Goal: Information Seeking & Learning: Check status

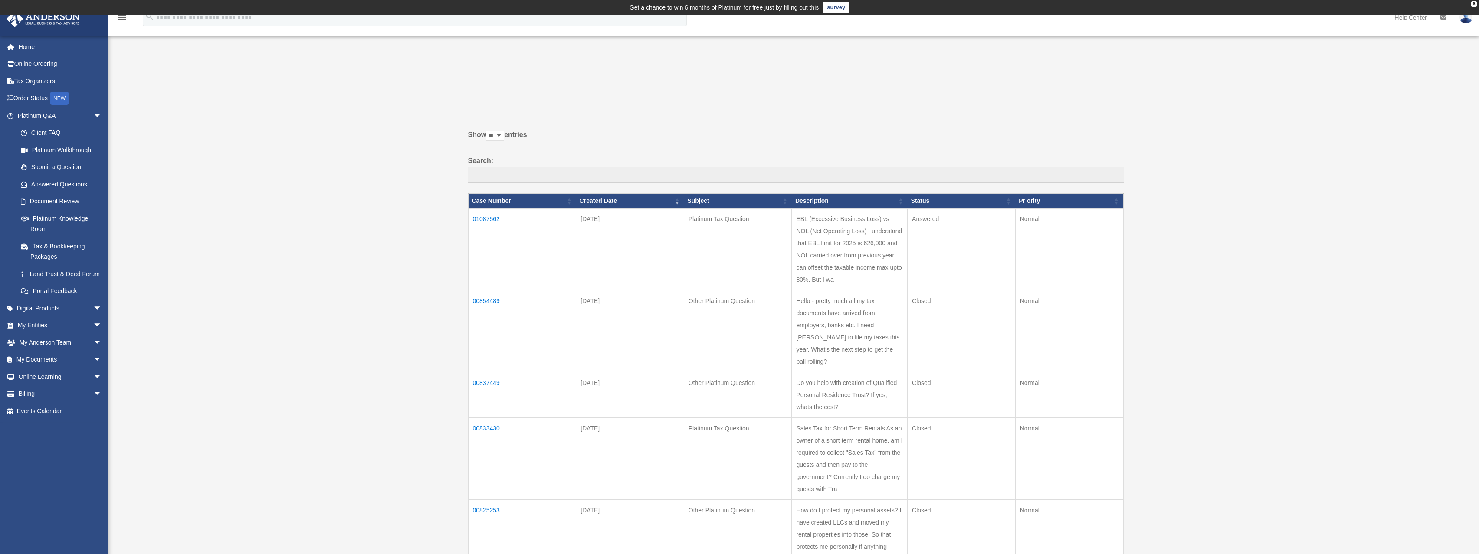
click at [493, 159] on label "Search:" at bounding box center [795, 169] width 655 height 29
click at [493, 167] on input "Search:" at bounding box center [795, 175] width 655 height 16
click at [489, 217] on td "01087562" at bounding box center [522, 250] width 108 height 82
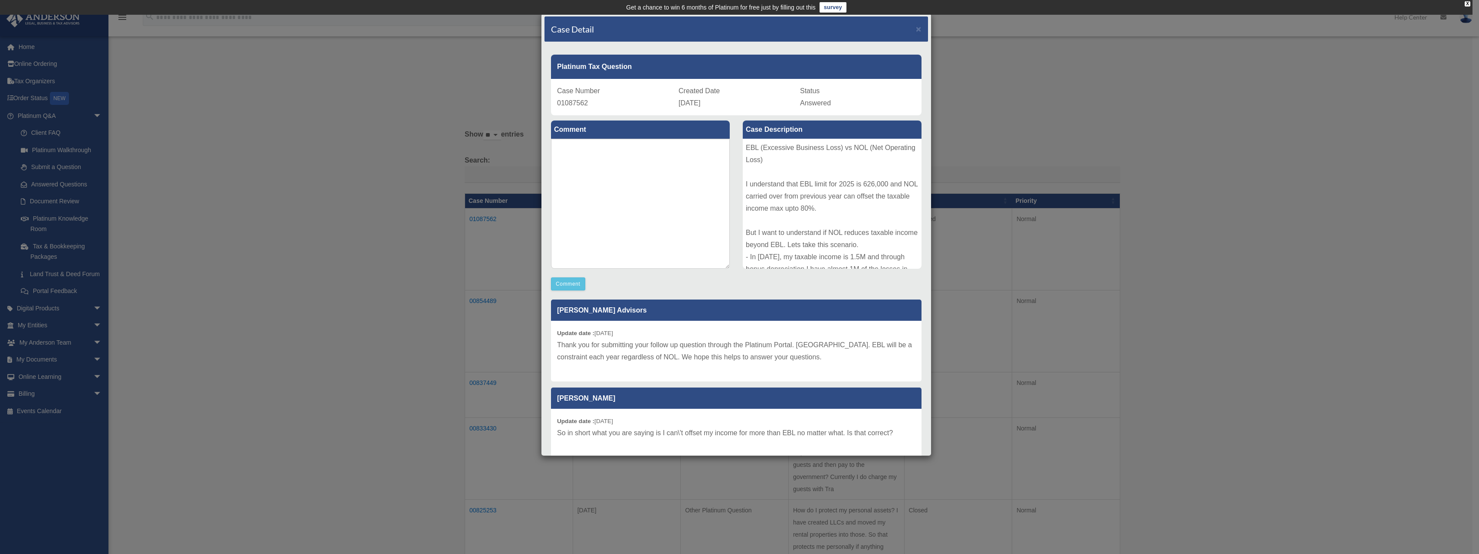
click at [725, 357] on p "Thank you for submitting your follow up question through the Platinum Portal. […" at bounding box center [736, 351] width 358 height 24
click at [877, 345] on p "Thank you for submitting your follow up question through the Platinum Portal. […" at bounding box center [736, 351] width 358 height 24
click at [600, 351] on p "Thank you for submitting your follow up question through the Platinum Portal. […" at bounding box center [736, 351] width 358 height 24
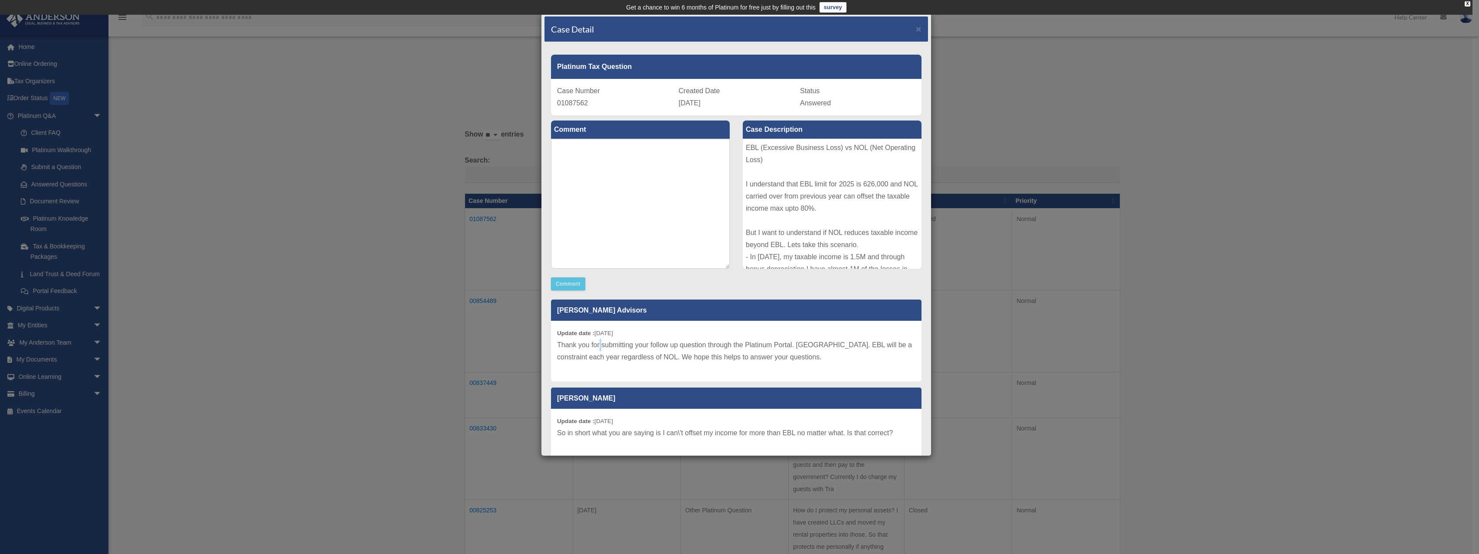
click at [600, 351] on p "Thank you for submitting your follow up question through the Platinum Portal. […" at bounding box center [736, 351] width 358 height 24
click at [729, 359] on p "Thank you for submitting your follow up question through the Platinum Portal. […" at bounding box center [736, 351] width 358 height 24
drag, startPoint x: 556, startPoint y: 343, endPoint x: 801, endPoint y: 360, distance: 246.1
click at [801, 360] on div "Update date : [DATE] Thank you for submitting your follow up question through t…" at bounding box center [736, 351] width 370 height 61
copy p "Thank you for submitting your follow up question through the Platinum Portal. […"
